Goal: Task Accomplishment & Management: Manage account settings

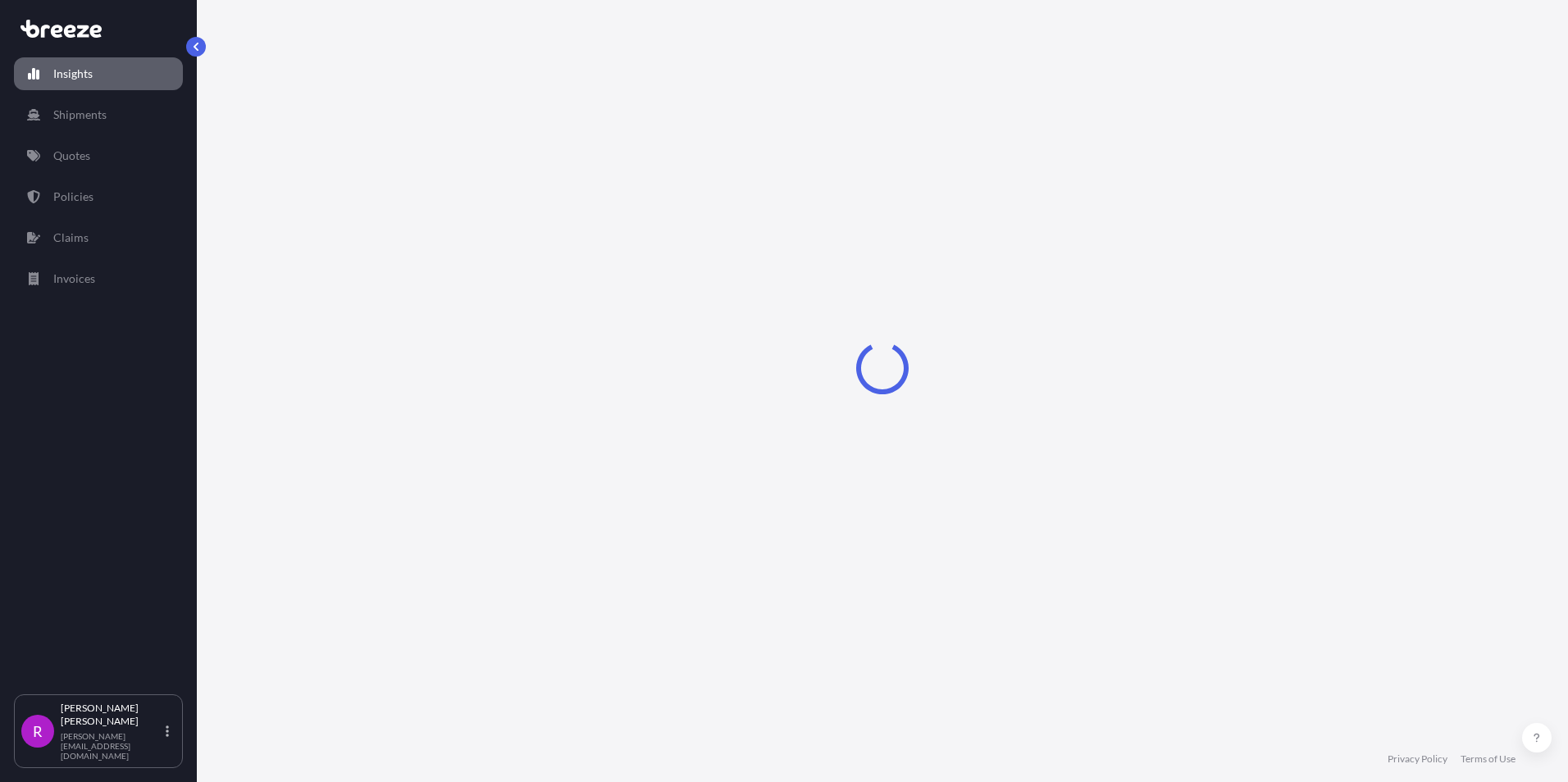
select select "2025"
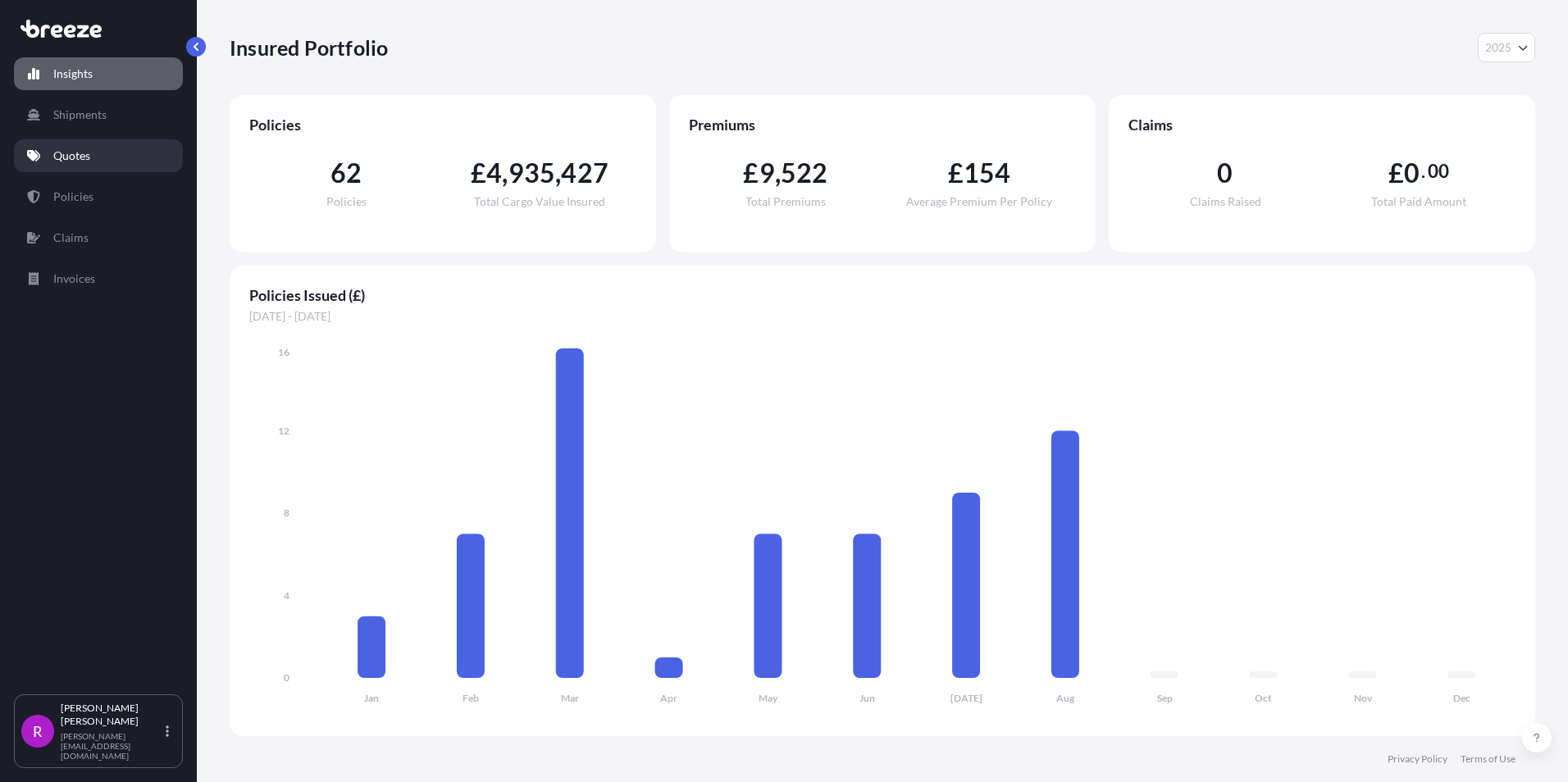
click at [81, 162] on p "Quotes" at bounding box center [72, 155] width 37 height 16
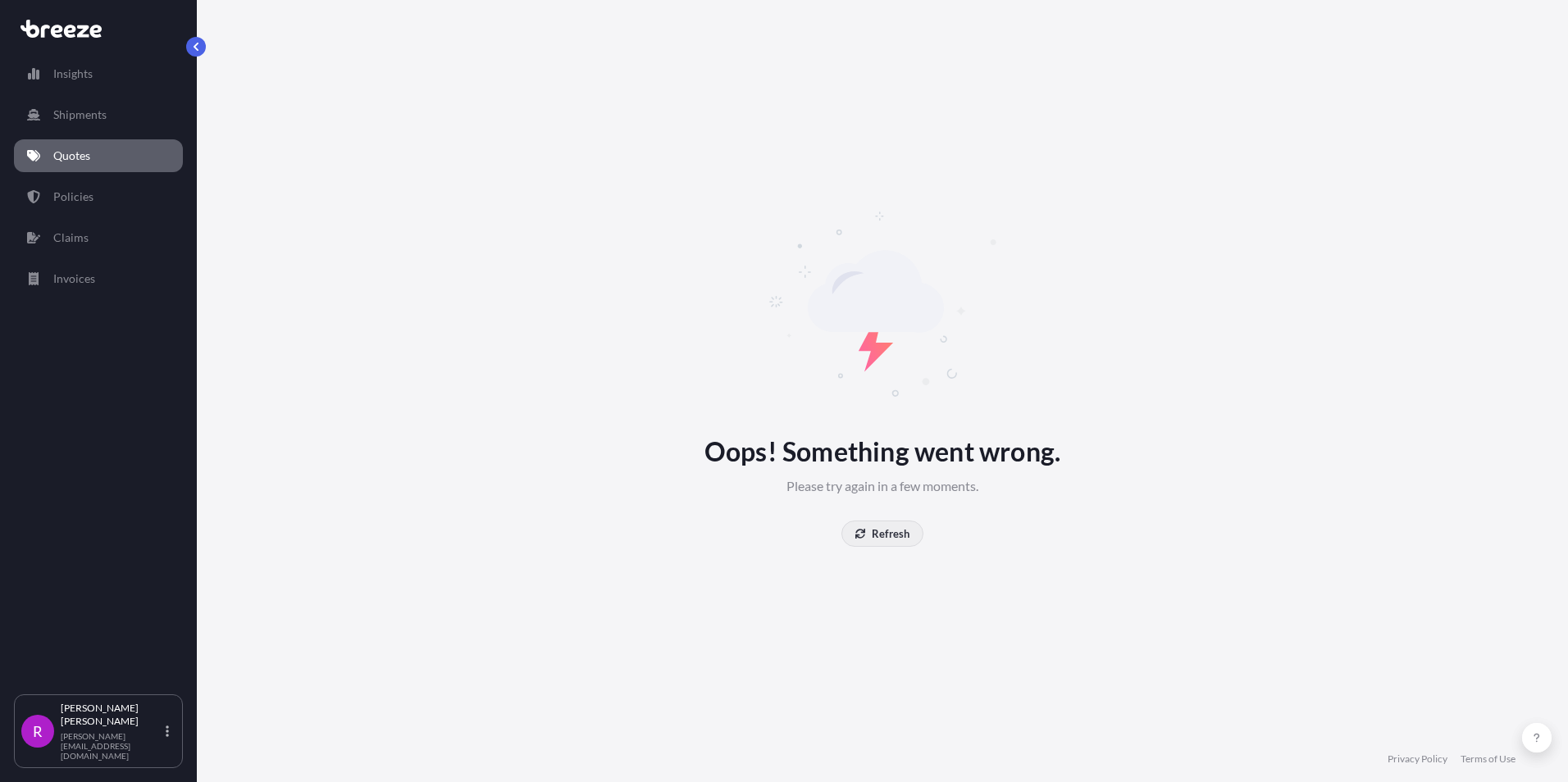
click at [897, 534] on p "Refresh" at bounding box center [890, 533] width 38 height 16
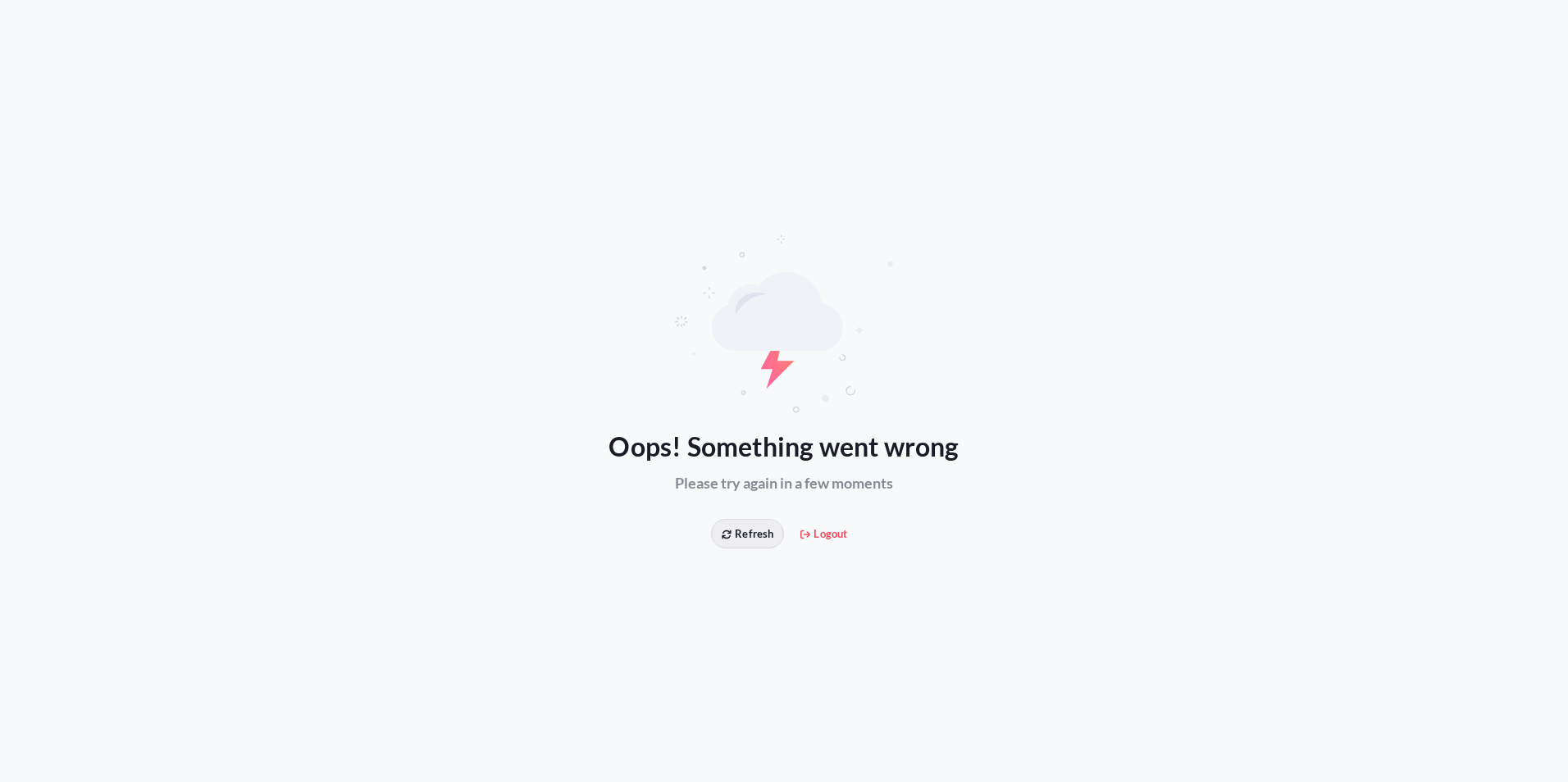
click at [727, 544] on button "Refresh" at bounding box center [748, 533] width 73 height 30
click at [727, 541] on span "Refresh" at bounding box center [747, 533] width 51 height 16
click at [819, 535] on span "Logout" at bounding box center [824, 533] width 46 height 16
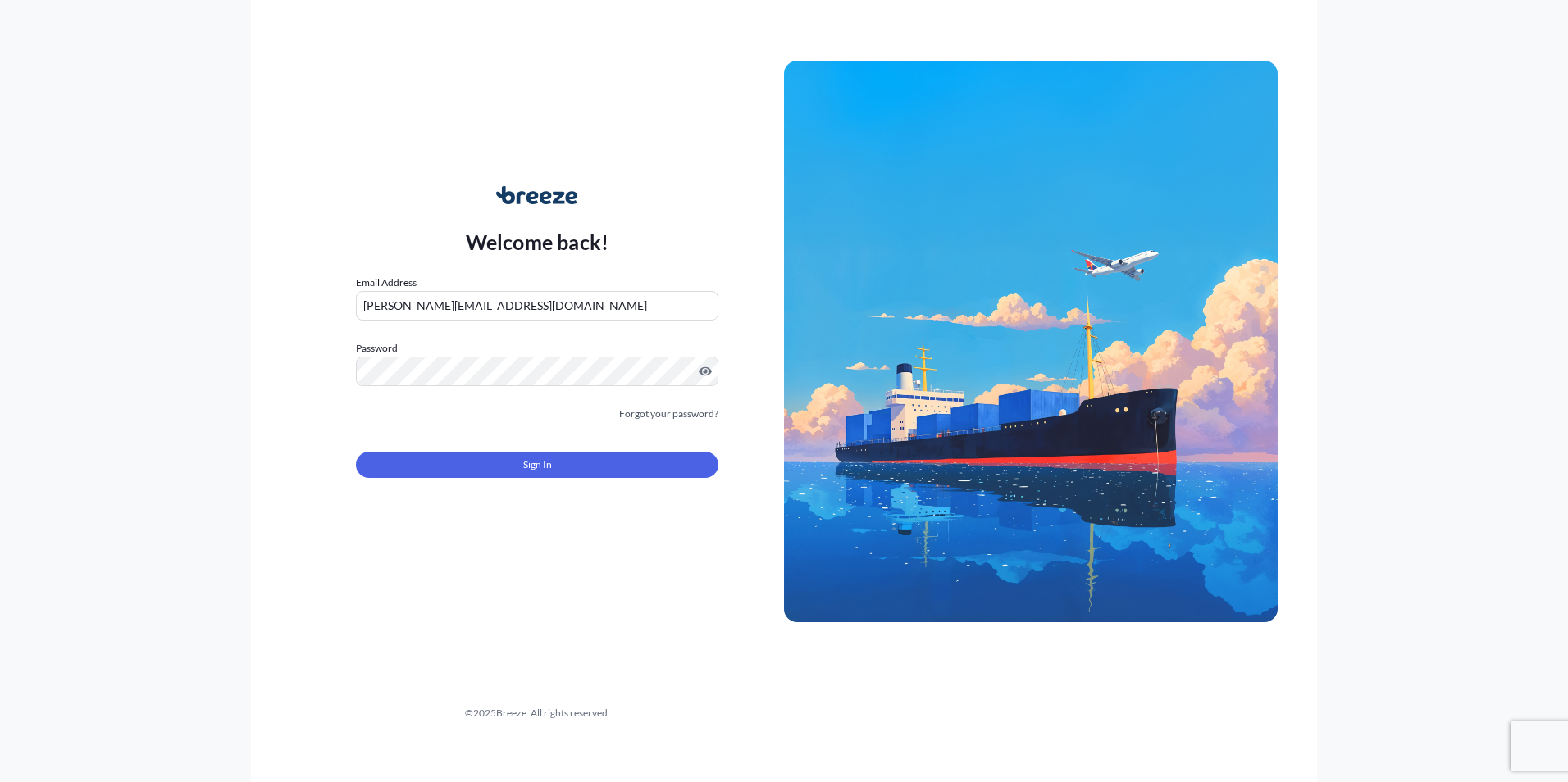
click at [529, 478] on form "Email Address [PERSON_NAME][EMAIL_ADDRESS][DOMAIN_NAME] Password Must include: …" at bounding box center [538, 386] width 363 height 223
click at [539, 466] on span "Sign In" at bounding box center [538, 464] width 29 height 16
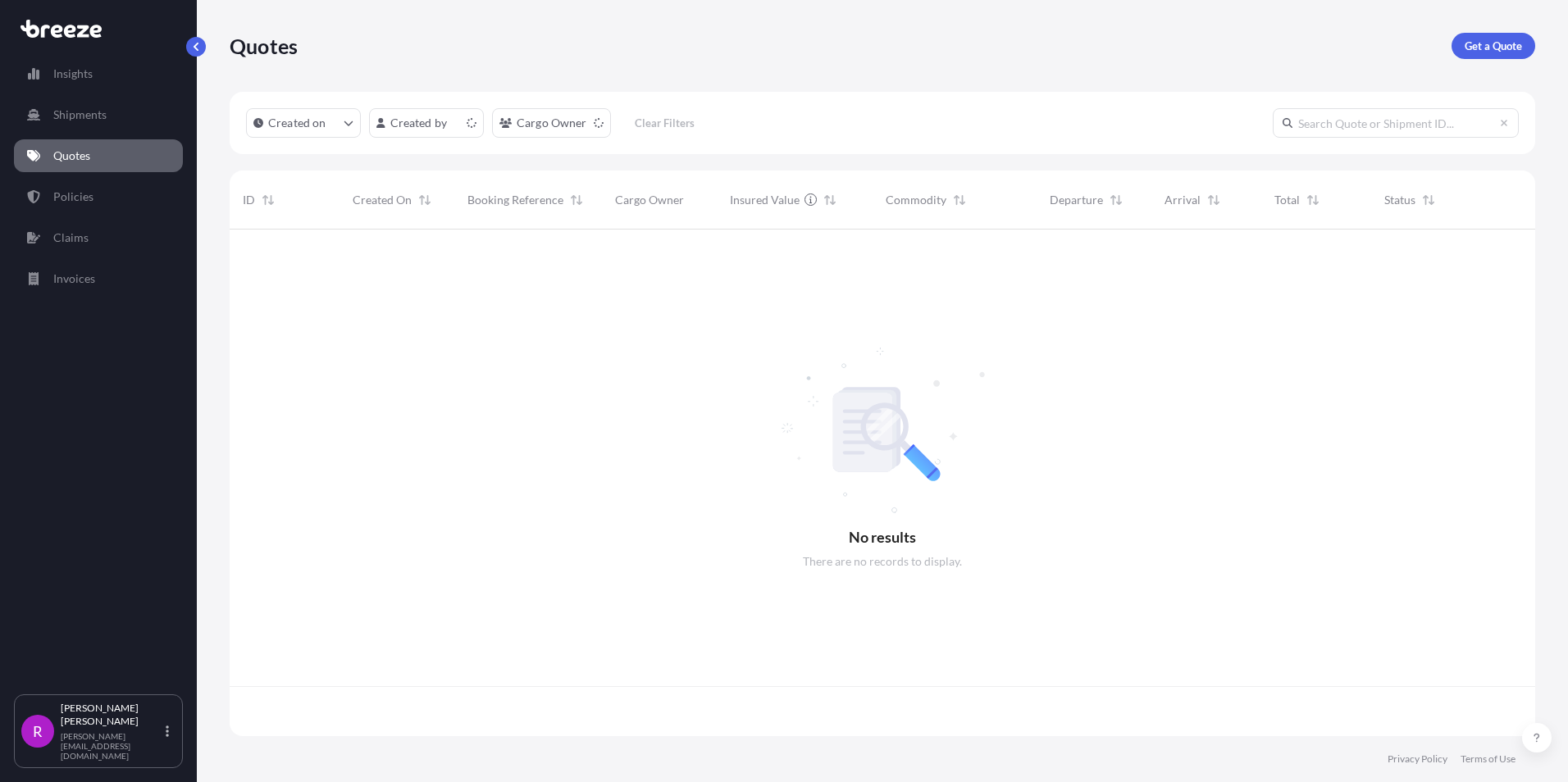
scroll to position [504, 1294]
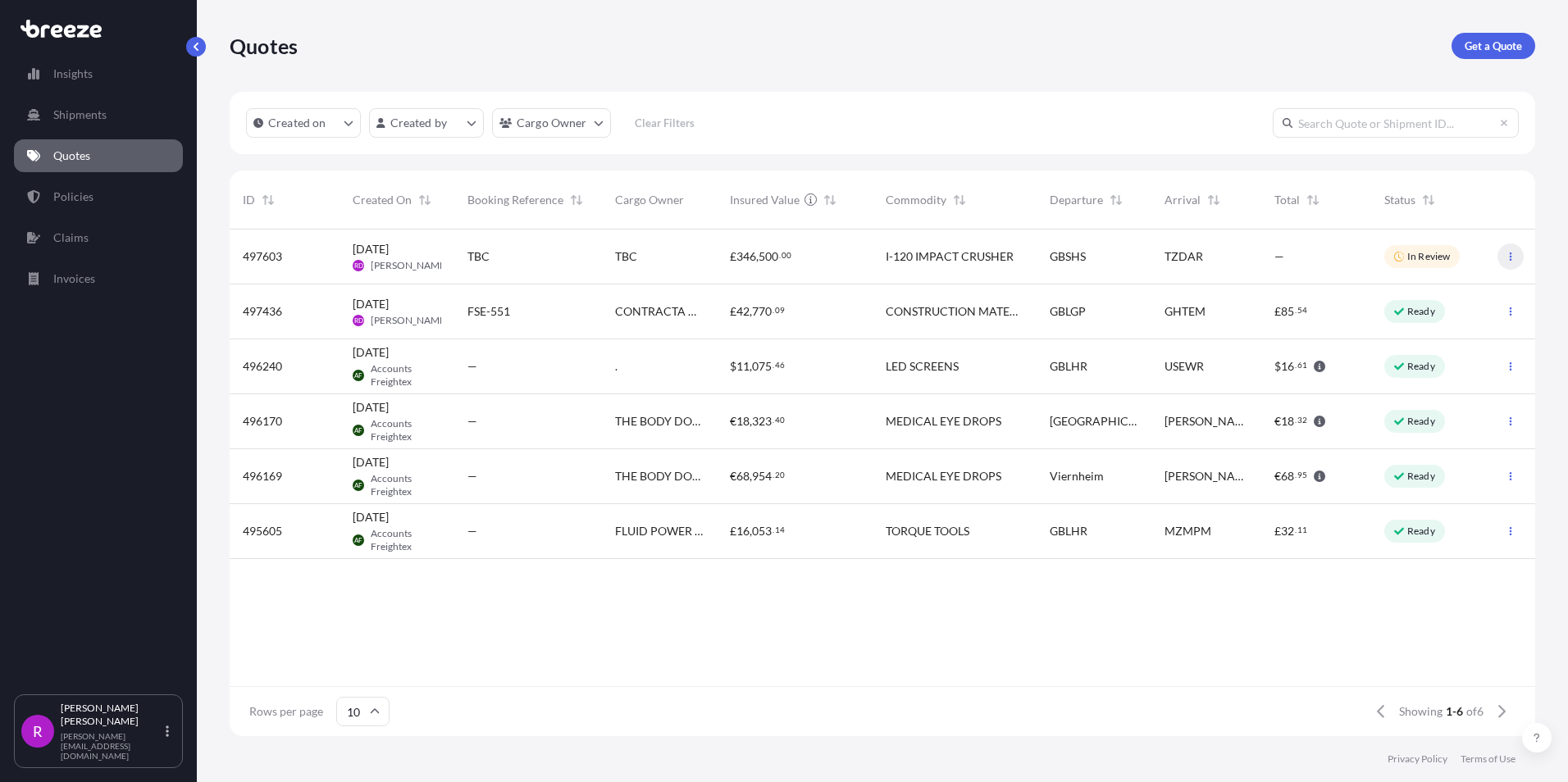
click at [1510, 259] on icon "button" at bounding box center [1511, 256] width 3 height 8
click at [1429, 263] on p "Edit quote" at bounding box center [1431, 259] width 52 height 16
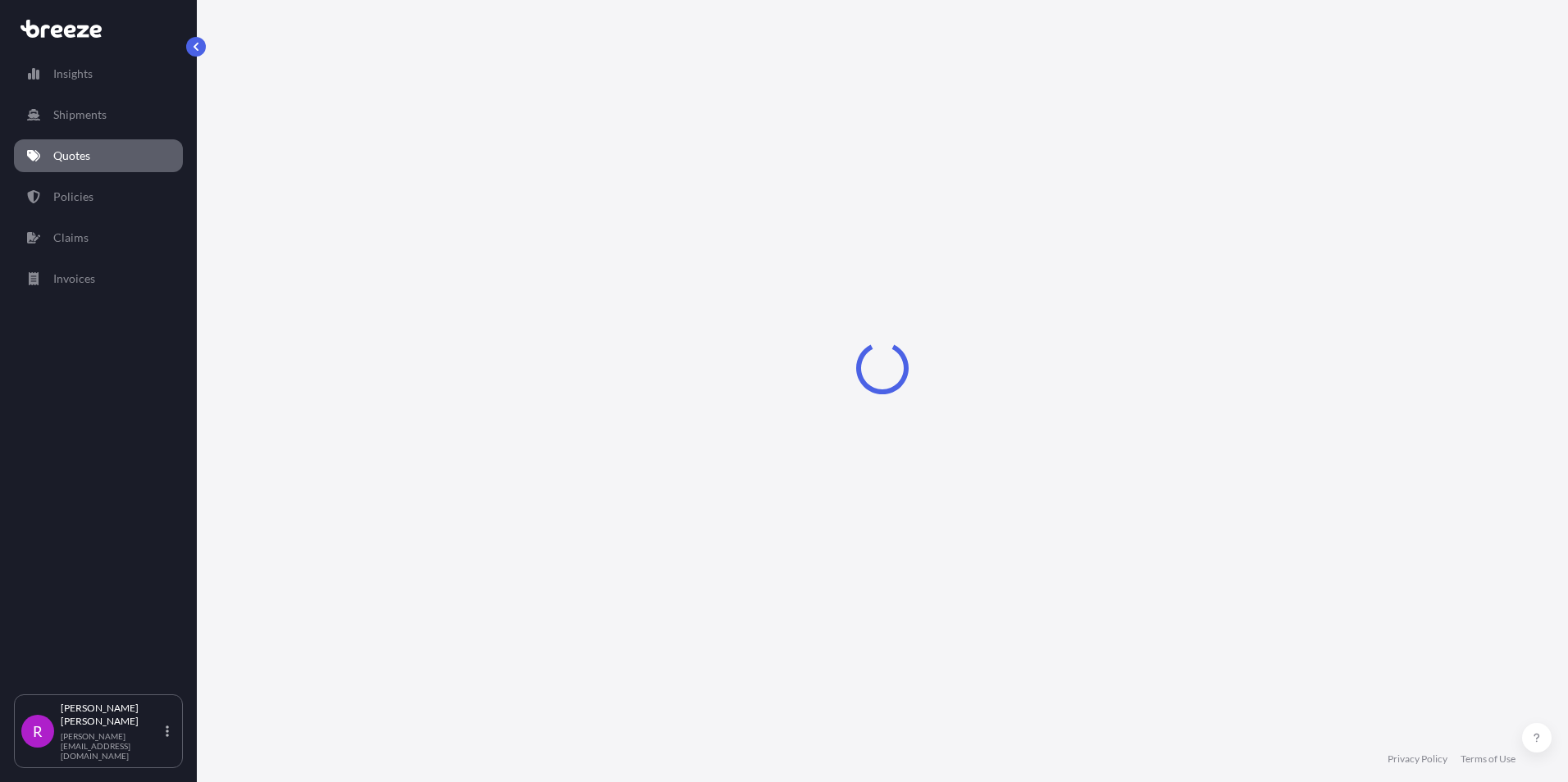
select select "Road"
select select "Sea"
select select "Road"
select select "2"
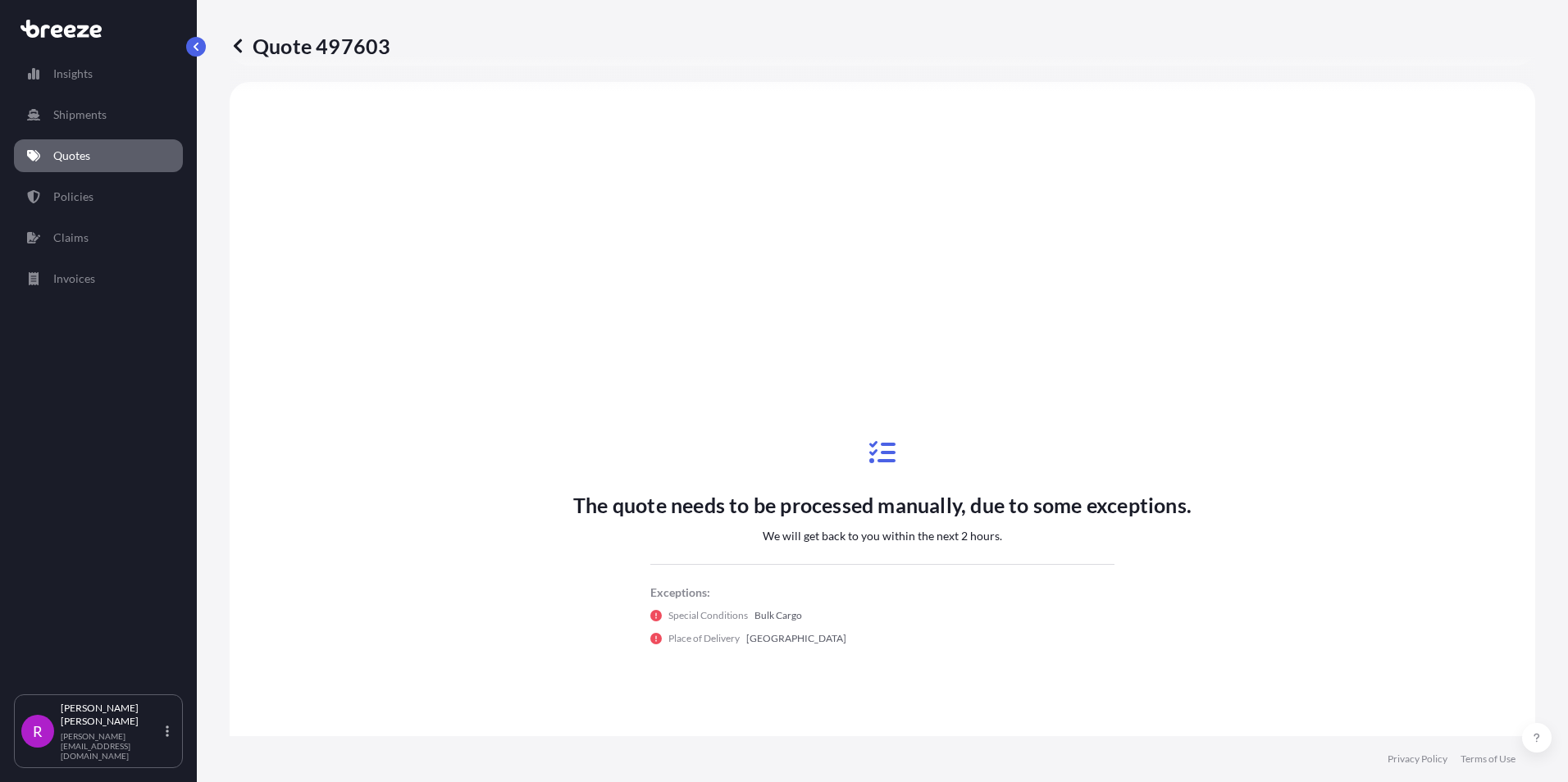
scroll to position [246, 0]
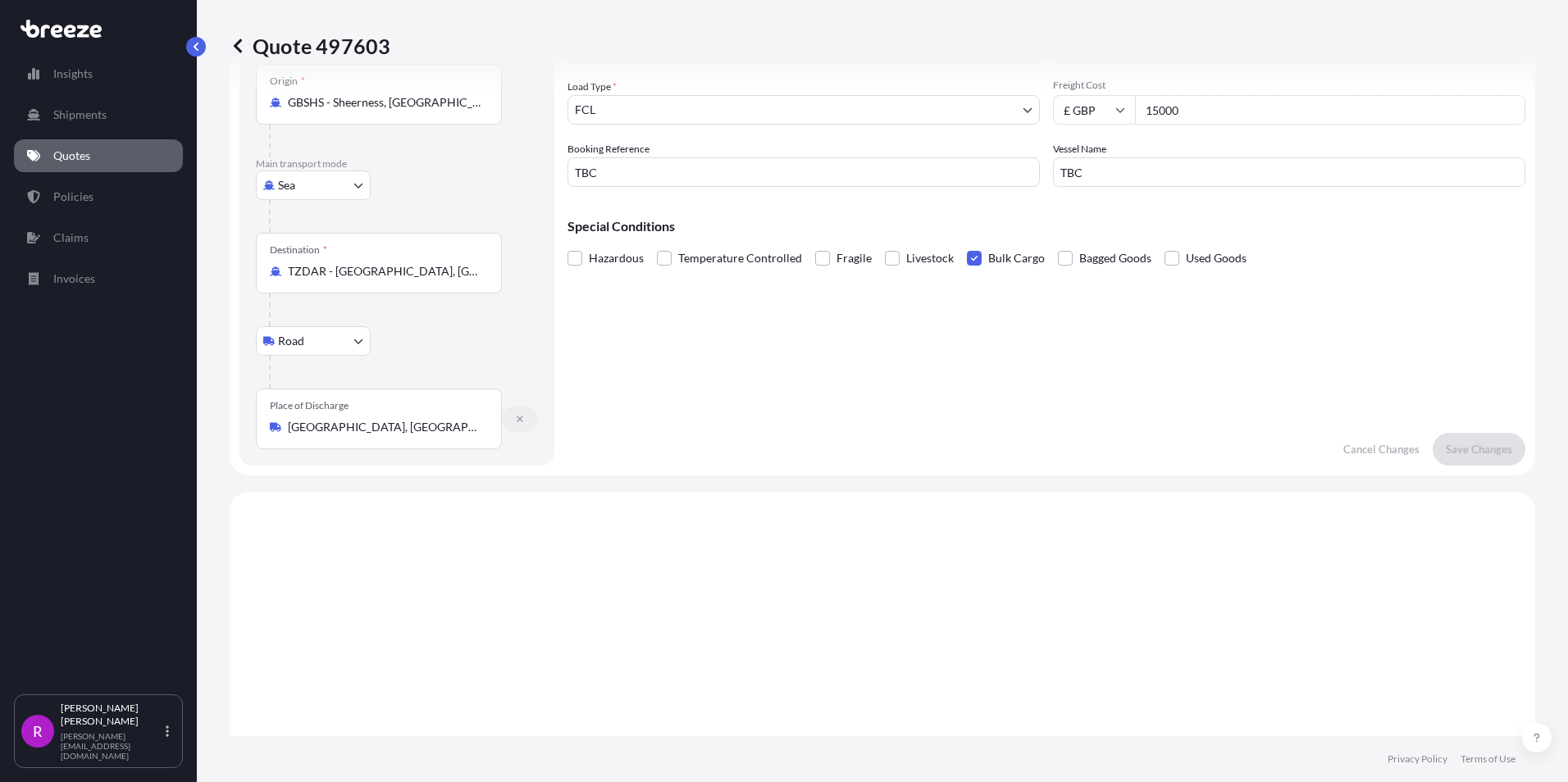
click at [523, 420] on icon "button" at bounding box center [520, 419] width 10 height 10
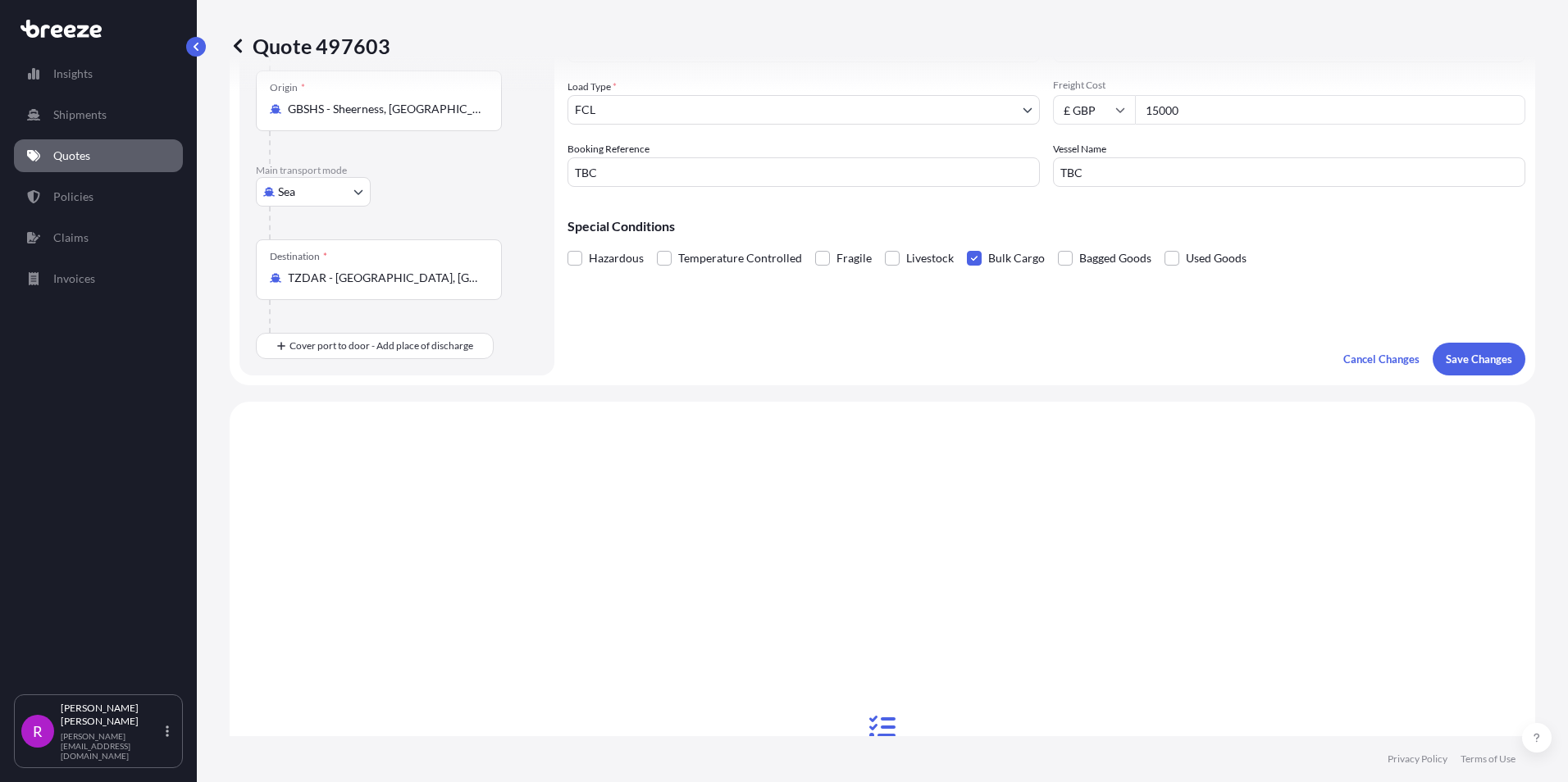
scroll to position [252, 0]
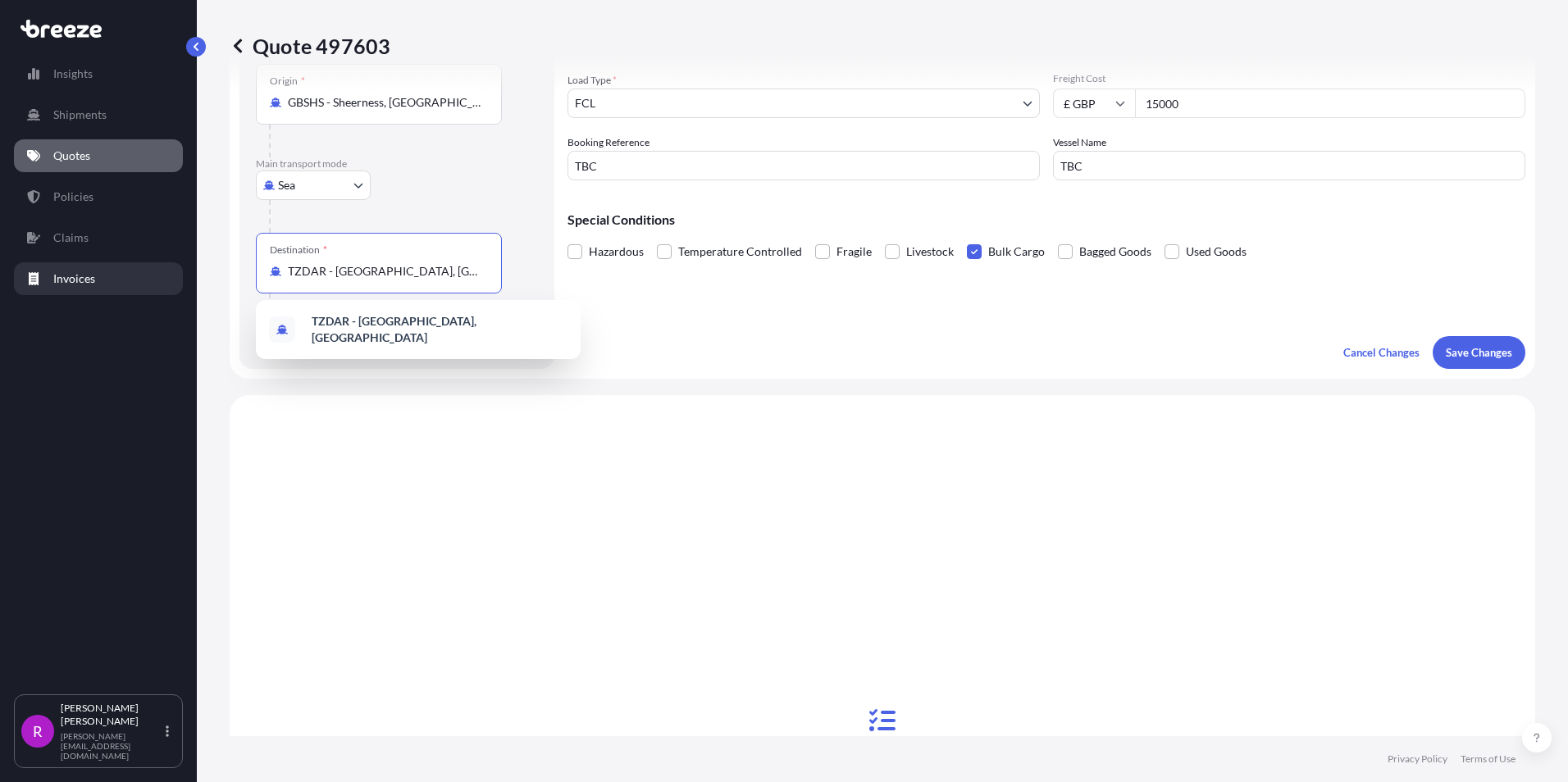
drag, startPoint x: 463, startPoint y: 278, endPoint x: 1419, endPoint y: 674, distance: 1034.8
click at [117, 271] on div "Insights Shipments Quotes Policies Claims Invoices R [PERSON_NAME] [PERSON_NAME…" at bounding box center [784, 391] width 1568 height 782
type input "m"
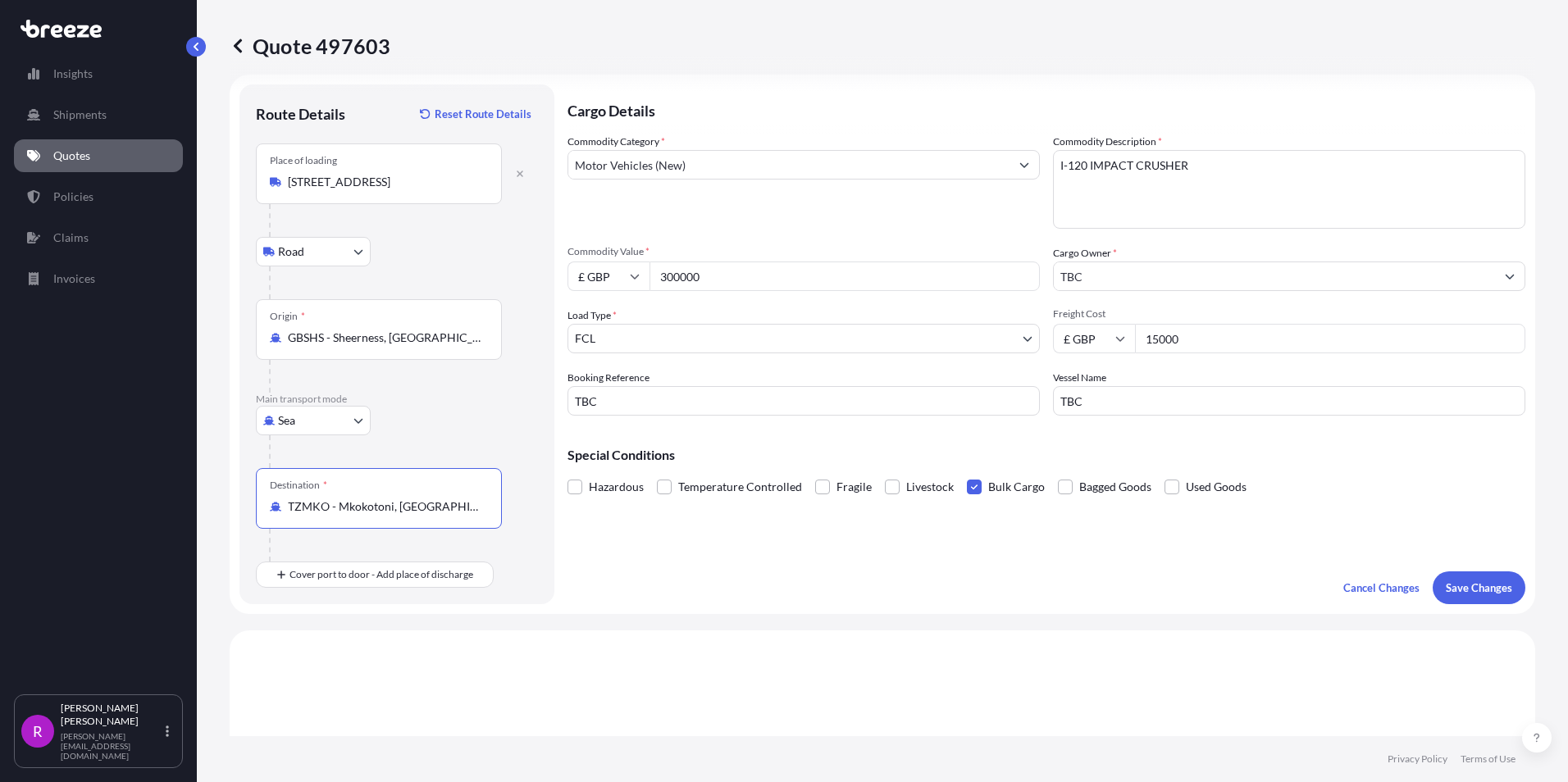
scroll to position [0, 0]
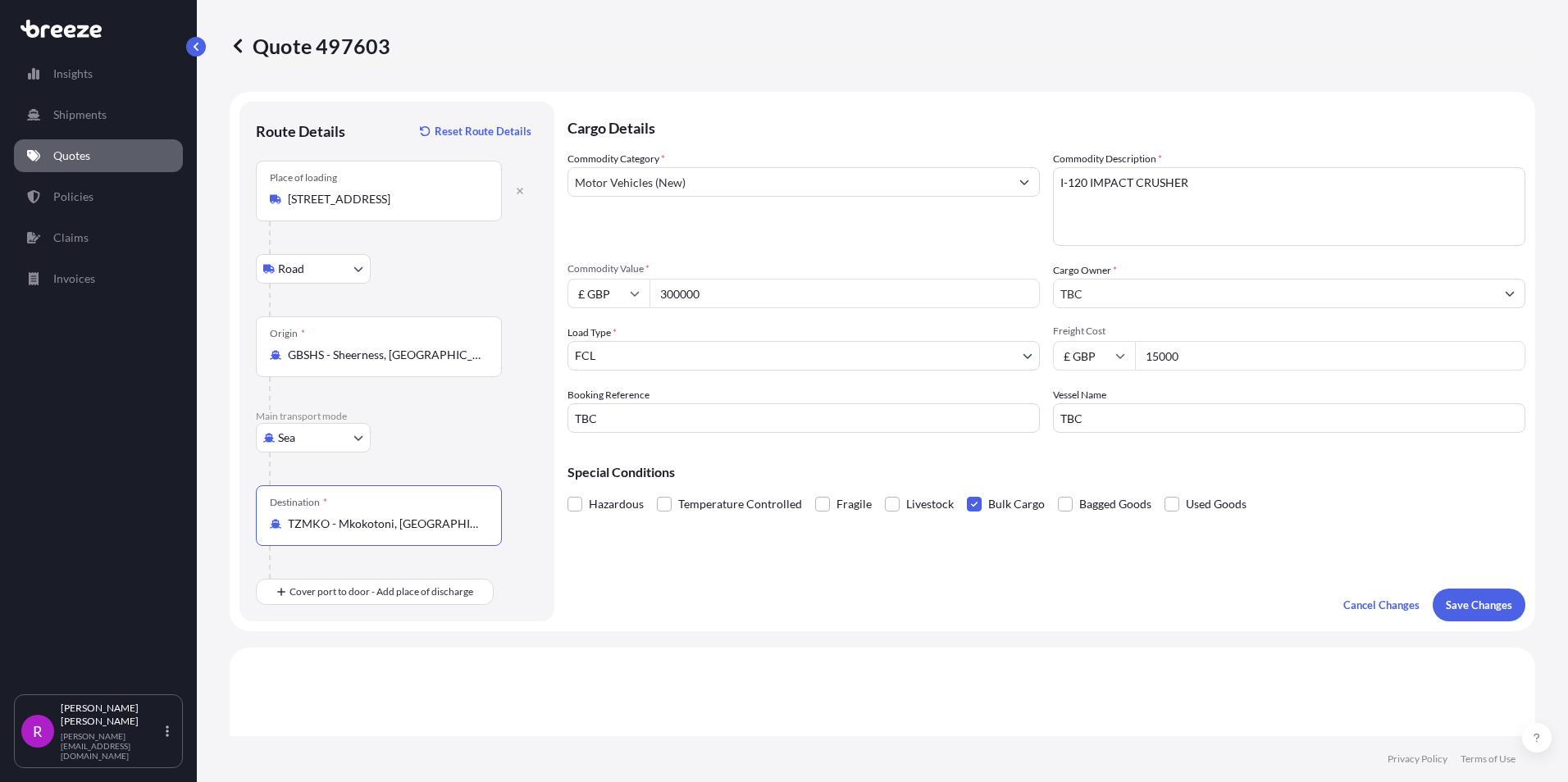
type input "TZMKO - Mkokotoni, [GEOGRAPHIC_DATA], [GEOGRAPHIC_DATA]"
drag, startPoint x: 727, startPoint y: 293, endPoint x: 146, endPoint y: 280, distance: 581.1
click at [419, 281] on form "Route Details Reset Route Details Place of loading [GEOGRAPHIC_DATA] 5NF, UK Ro…" at bounding box center [882, 362] width 1306 height 540
type input "534200.00"
drag, startPoint x: 1191, startPoint y: 354, endPoint x: 741, endPoint y: 263, distance: 459.1
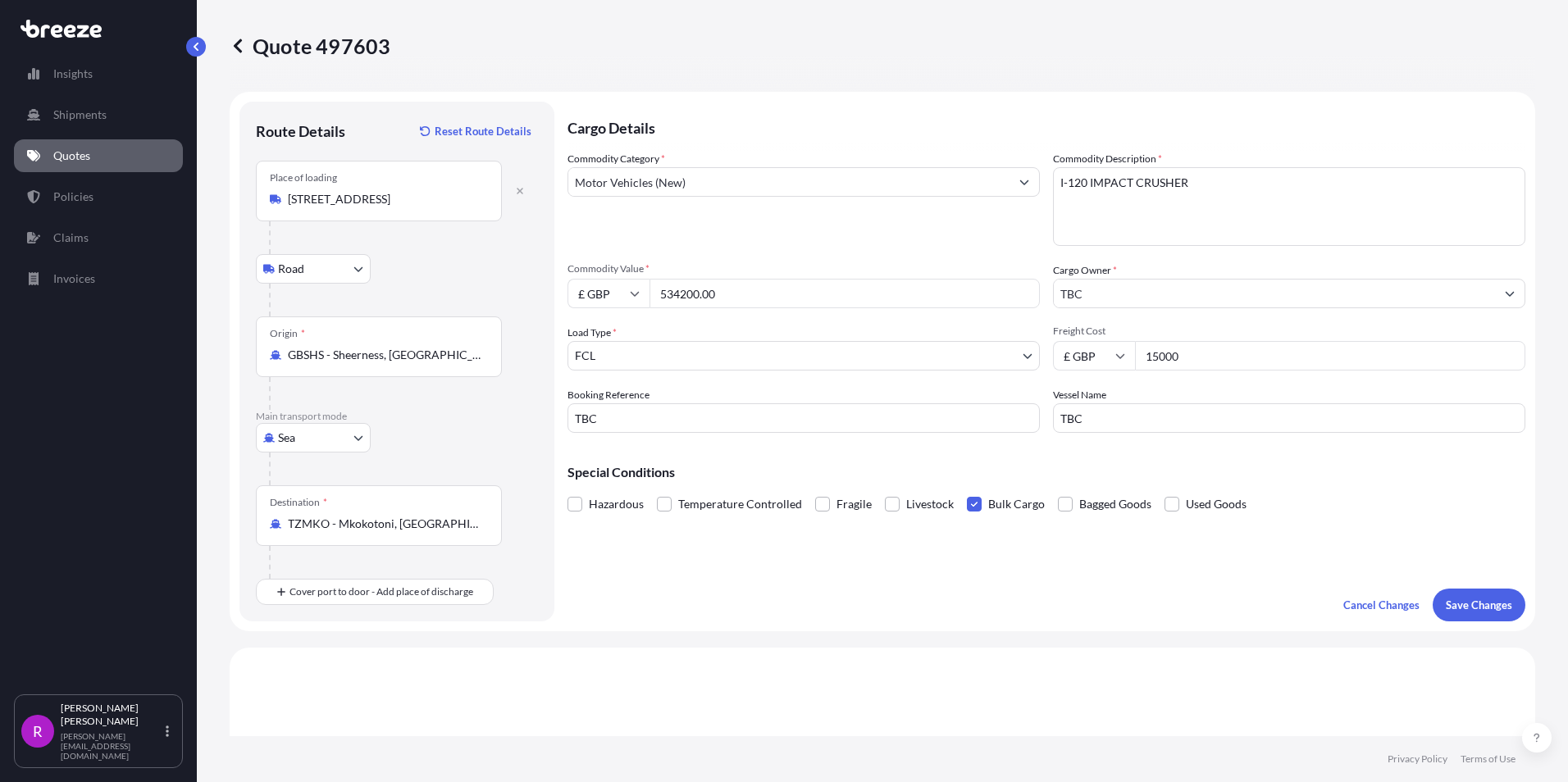
click at [760, 278] on div "Commodity Category * Motor Vehicles (New) Commodity Description * I-120 IMPACT …" at bounding box center [1046, 292] width 958 height 282
type input "18000.00"
click at [1257, 197] on textarea "I-120 IMPACT CRUSHER" at bounding box center [1290, 206] width 473 height 78
type textarea "I-120 IMPACT CRUSHER (NEW)"
click at [1495, 602] on p "Save Changes" at bounding box center [1479, 605] width 67 height 16
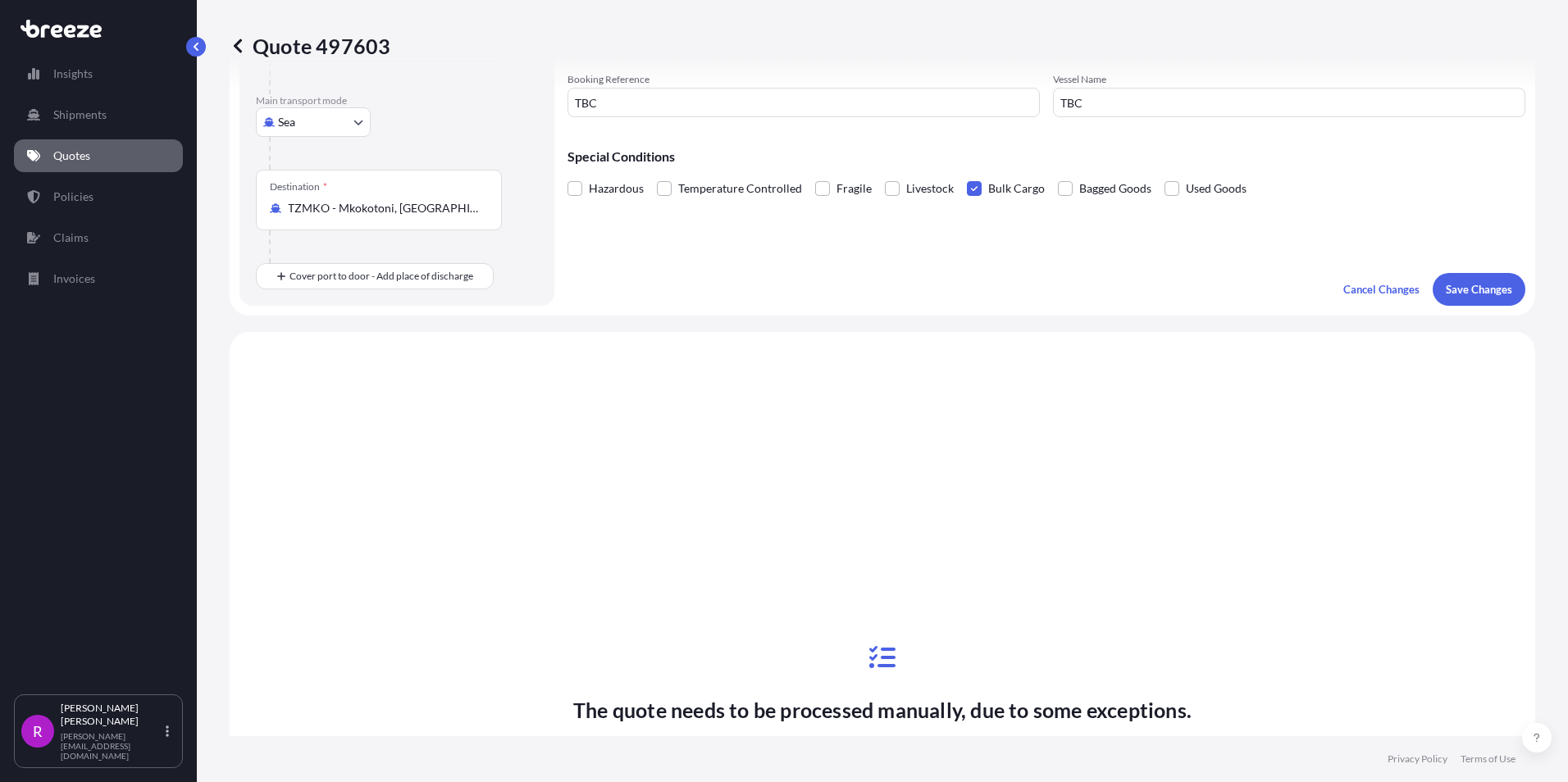
scroll to position [566, 0]
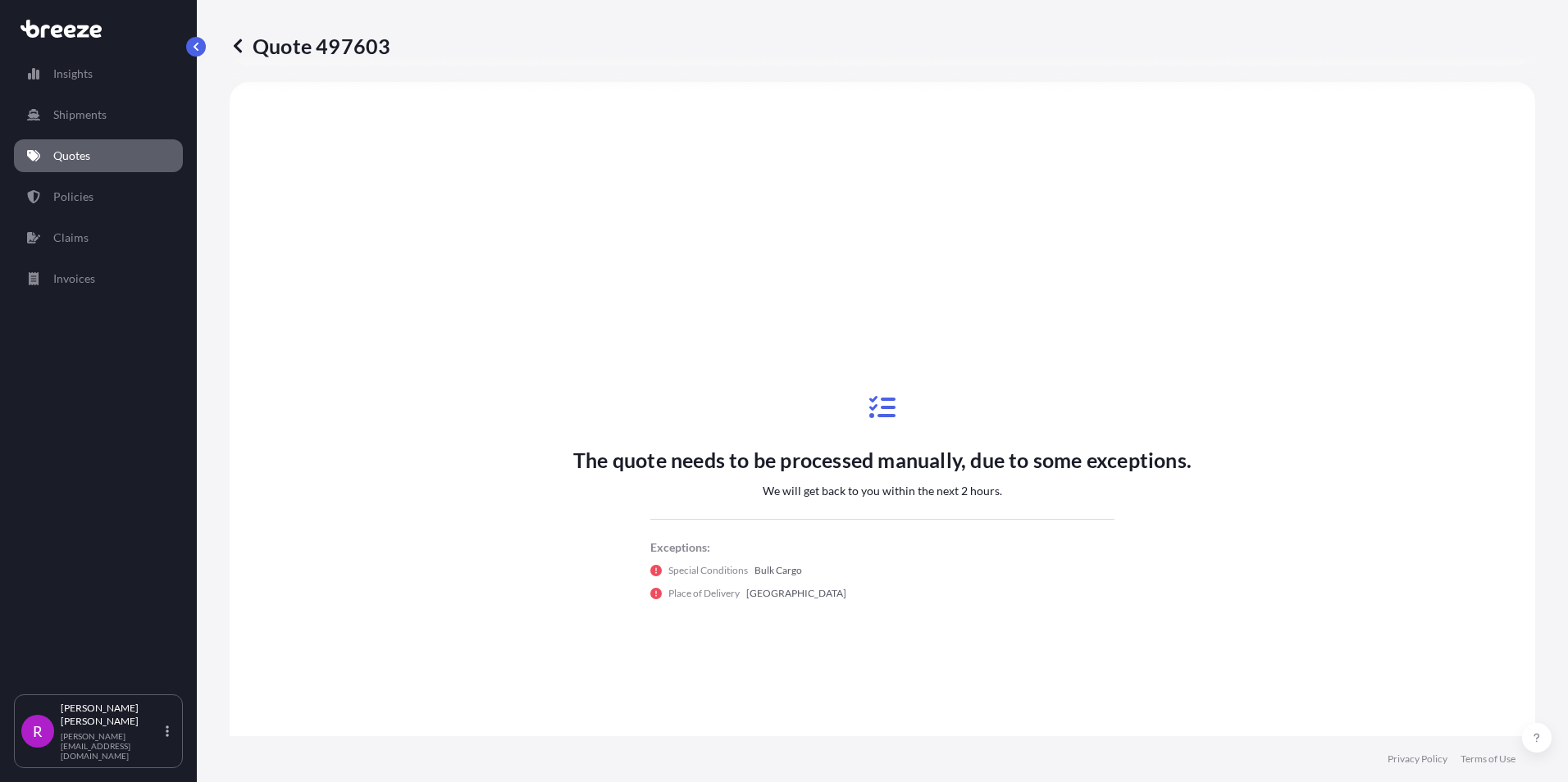
select select "Road"
select select "Sea"
select select "2"
